Goal: Check status

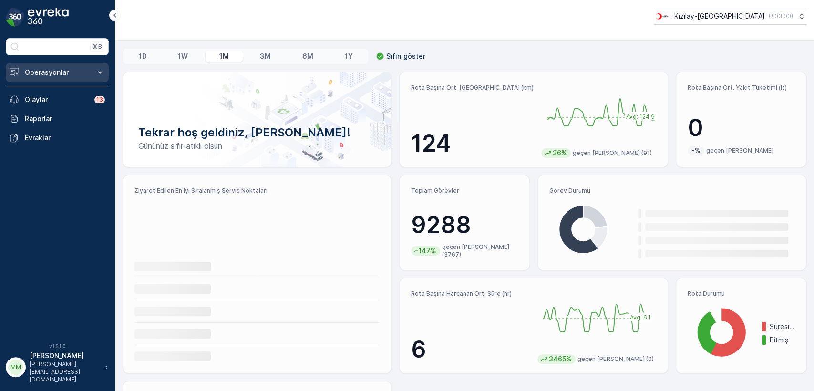
click at [44, 74] on p "Operasyonlar" at bounding box center [57, 73] width 65 height 10
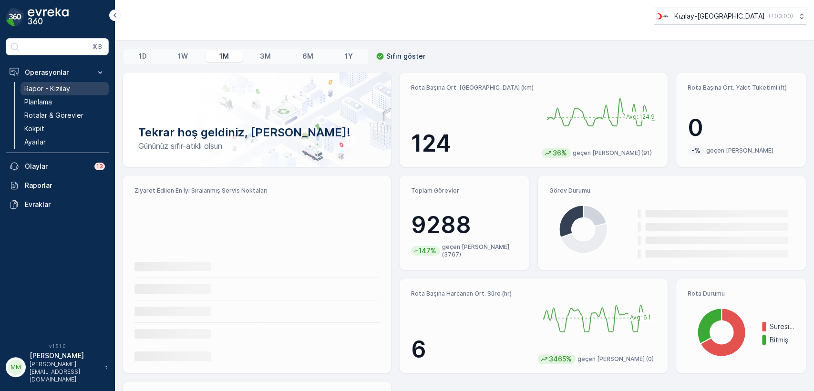
click at [56, 87] on p "Rapor - Kızılay" at bounding box center [47, 89] width 46 height 10
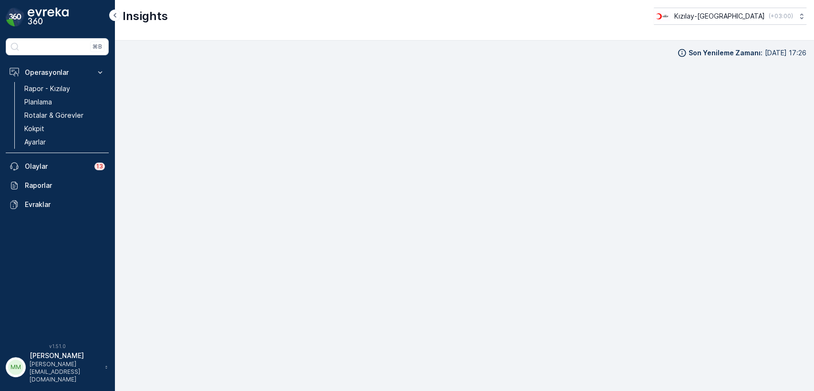
click at [553, 51] on div "Son Yenileme Zamanı : [DATE] 17:26" at bounding box center [465, 53] width 684 height 10
drag, startPoint x: 785, startPoint y: 44, endPoint x: 802, endPoint y: 46, distance: 17.3
click at [802, 46] on div "Son Yenileme Zamanı : [DATE] 17:26" at bounding box center [464, 216] width 699 height 351
click at [796, 54] on p "[DATE] 17:26" at bounding box center [786, 53] width 42 height 10
click at [540, 42] on div "Son Yenileme Zamanı : [DATE] 17:26" at bounding box center [464, 216] width 699 height 351
